Goal: Check status: Check status

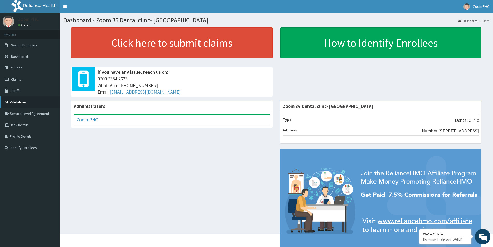
click at [42, 101] on link "Validations" at bounding box center [29, 101] width 59 height 11
click at [25, 105] on link "Validations" at bounding box center [29, 101] width 59 height 11
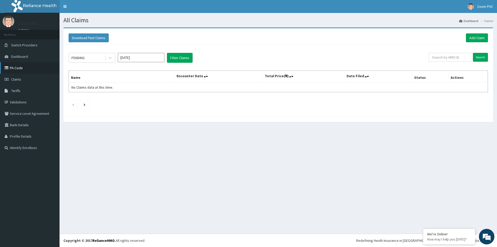
click at [15, 65] on link "PA Code" at bounding box center [29, 67] width 59 height 11
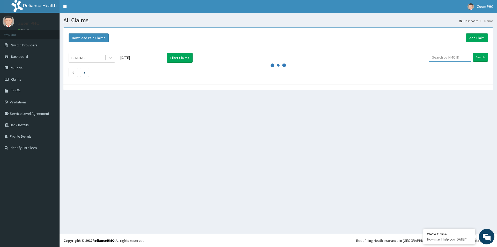
click at [461, 57] on input "text" at bounding box center [449, 57] width 42 height 9
type input "COT/10010/E"
click at [487, 52] on div "PENDING [DATE] Filter Claims COT/10010/E Search" at bounding box center [278, 63] width 424 height 37
click at [482, 57] on input "Search" at bounding box center [480, 57] width 15 height 9
click at [479, 58] on input "Search" at bounding box center [480, 57] width 15 height 9
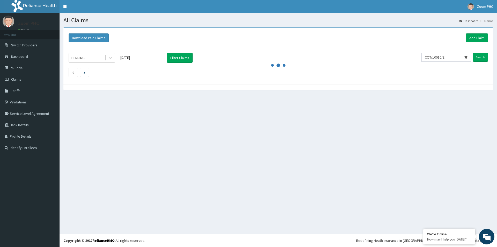
click at [464, 47] on div "PENDING Sep 2025 Filter Claims COT/10010/E Search" at bounding box center [278, 63] width 424 height 37
click at [482, 57] on input "Search" at bounding box center [480, 57] width 15 height 9
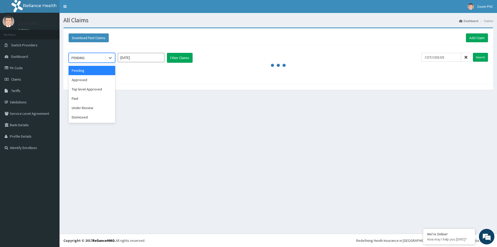
click at [92, 60] on div "PENDING" at bounding box center [87, 58] width 36 height 8
click at [98, 79] on div "Approved" at bounding box center [92, 79] width 47 height 9
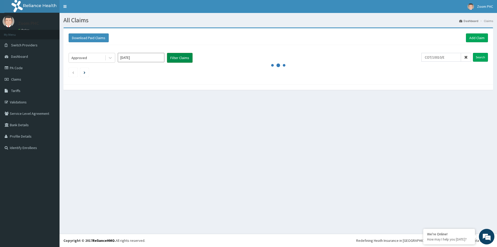
click at [185, 59] on button "Filter Claims" at bounding box center [180, 58] width 26 height 10
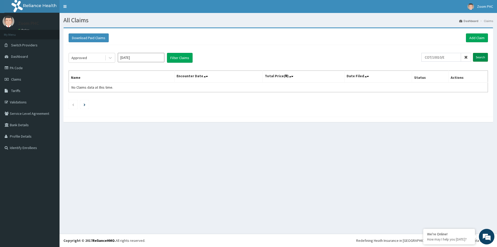
click at [484, 55] on input "Search" at bounding box center [480, 57] width 15 height 9
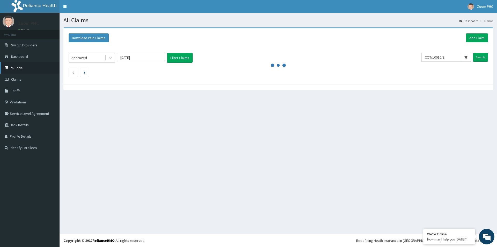
click at [34, 69] on link "PA Code" at bounding box center [29, 67] width 59 height 11
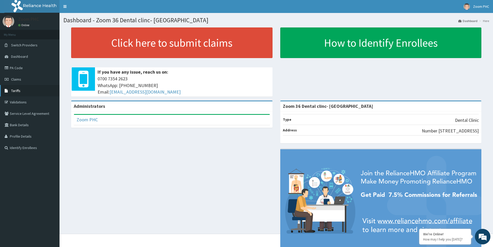
click at [34, 92] on link "Tariffs" at bounding box center [29, 90] width 59 height 11
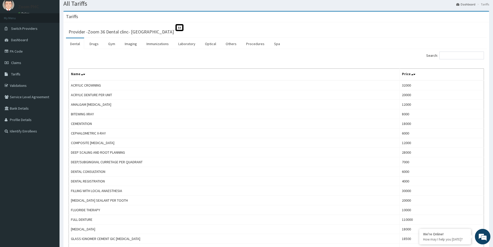
scroll to position [14, 0]
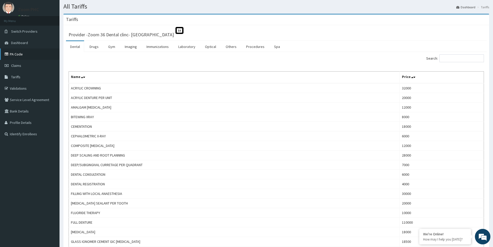
click at [28, 57] on link "PA Code" at bounding box center [29, 53] width 59 height 11
